Goal: Task Accomplishment & Management: Manage account settings

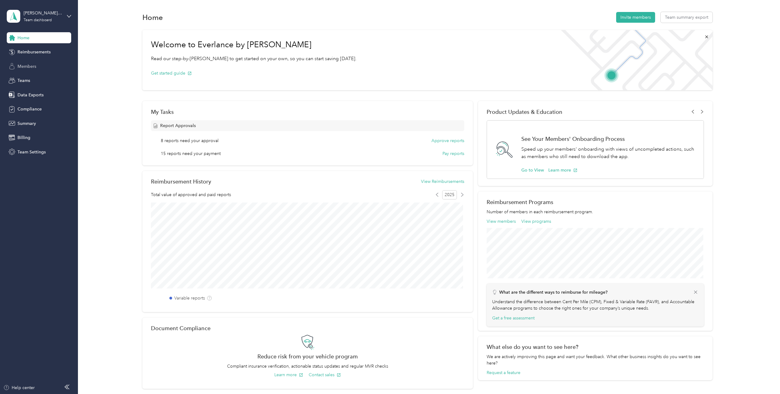
click at [28, 67] on span "Members" at bounding box center [26, 66] width 19 height 6
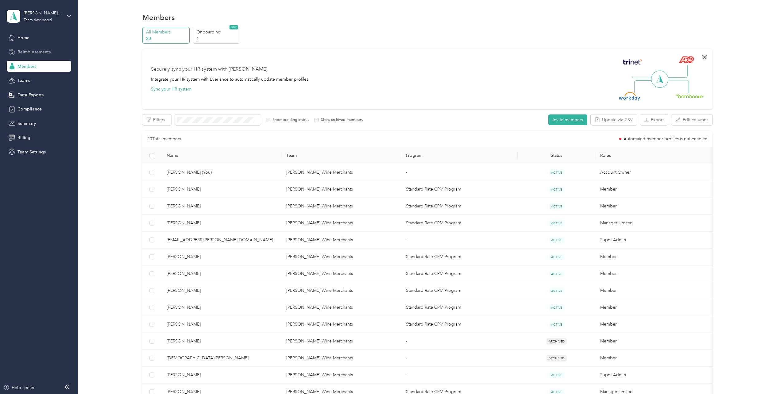
click at [35, 52] on span "Reimbursements" at bounding box center [33, 52] width 33 height 6
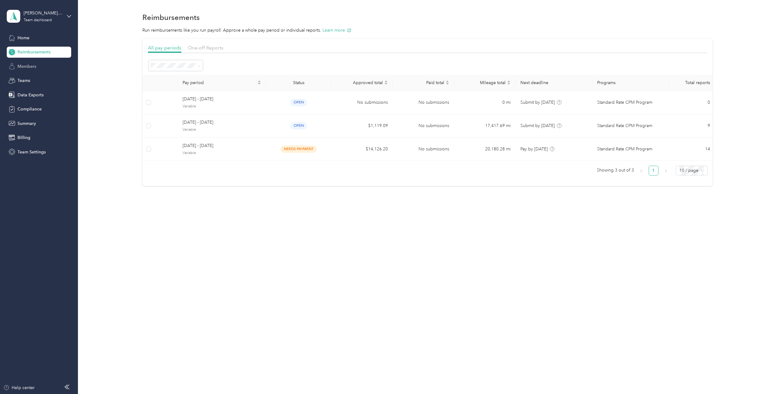
click at [40, 66] on div "Members" at bounding box center [39, 66] width 64 height 11
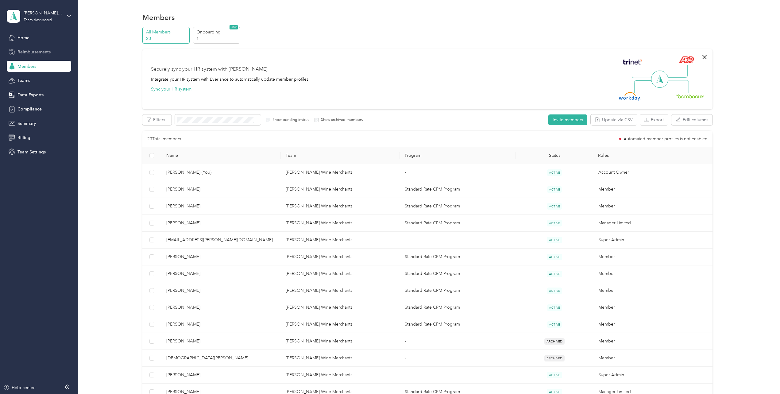
click at [26, 53] on span "Reimbursements" at bounding box center [33, 52] width 33 height 6
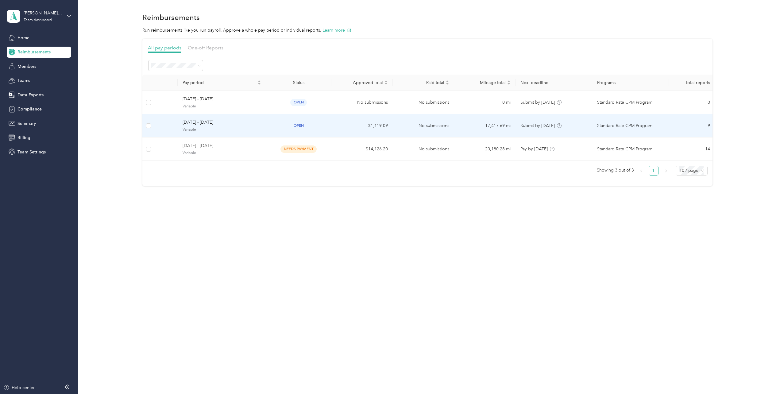
click at [201, 123] on span "[DATE] - [DATE]" at bounding box center [222, 122] width 79 height 7
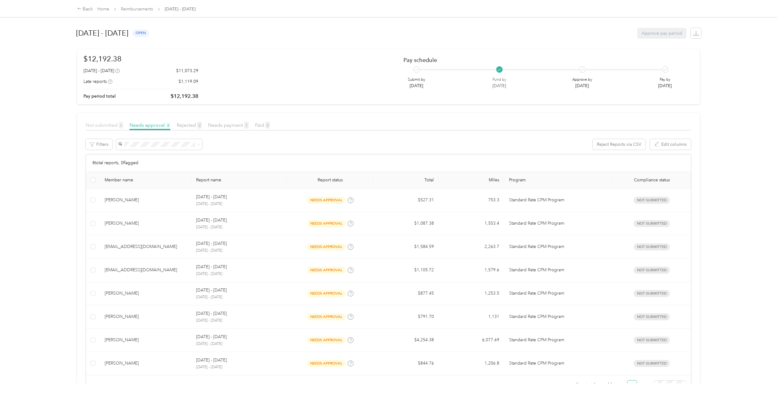
click at [108, 125] on span "Not submitted 8" at bounding box center [104, 125] width 37 height 6
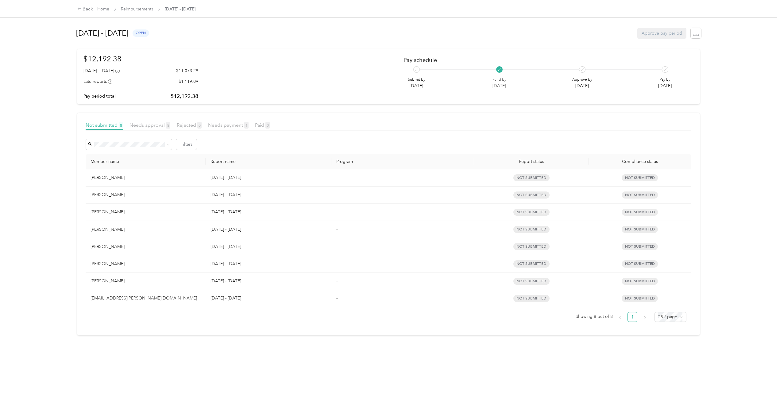
click at [85, 156] on article "Not submitted 8 Needs approval 8 Rejected 0 Needs payment 1 Paid 0 Filters Memb…" at bounding box center [388, 224] width 623 height 223
click at [155, 124] on span "Needs approval 8" at bounding box center [150, 125] width 41 height 6
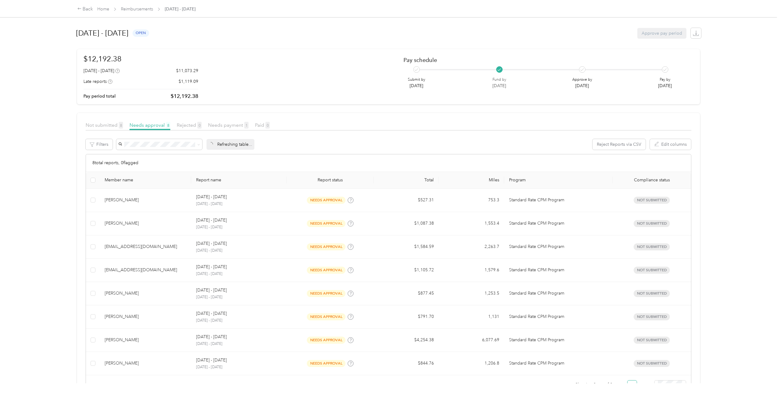
click at [396, 114] on article "Not submitted 8 Needs approval 8 Rejected 0 Needs payment 1 Paid 0 Filters Refr…" at bounding box center [388, 258] width 623 height 291
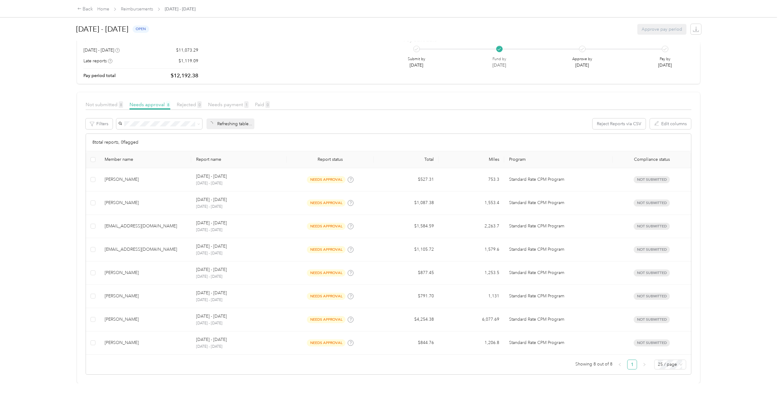
scroll to position [25, 0]
